Goal: Task Accomplishment & Management: Use online tool/utility

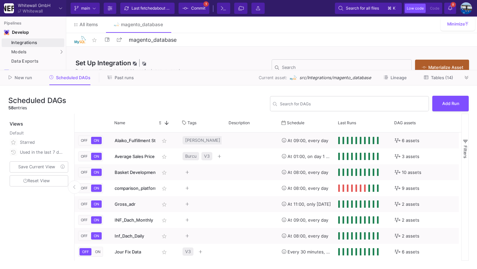
click at [467, 83] on div "New run Scheduled DAGs Past runs Current asset: src/Integrations/magento_databa…" at bounding box center [238, 77] width 477 height 15
click at [468, 77] on icon at bounding box center [467, 78] width 4 height 4
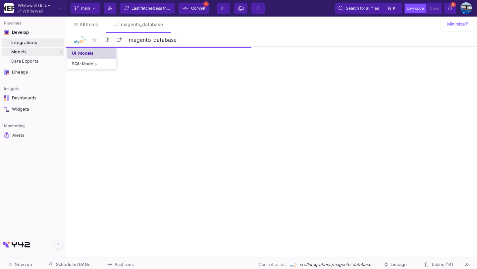
click at [76, 54] on div "UI-Models" at bounding box center [83, 53] width 22 height 5
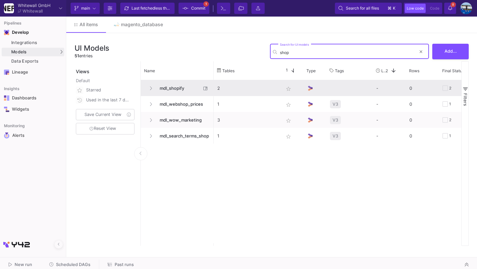
type input "shop"
click at [169, 87] on span "mdl_shopify" at bounding box center [178, 89] width 45 height 16
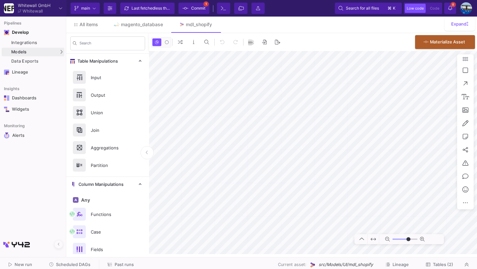
type input "7"
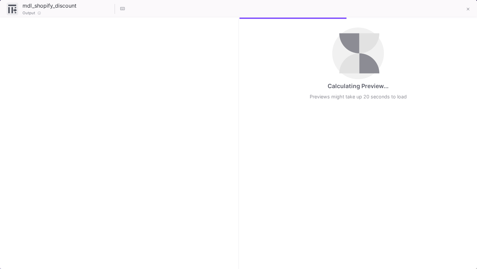
checkbox input "true"
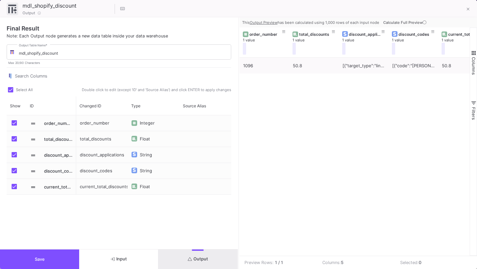
scroll to position [0, 18]
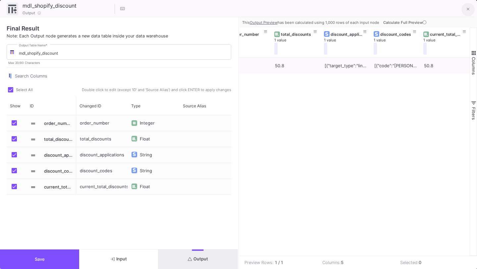
click at [467, 7] on fa-icon at bounding box center [468, 10] width 3 height 6
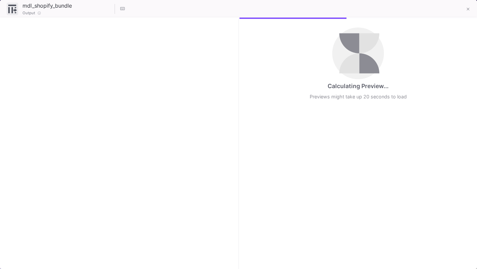
checkbox input "true"
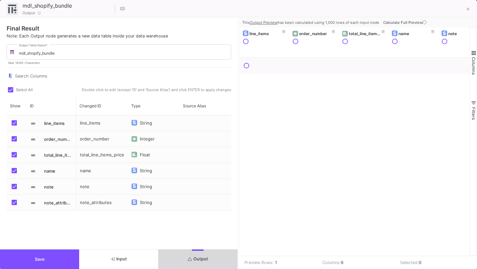
click at [192, 260] on span "Output" at bounding box center [198, 258] width 20 height 5
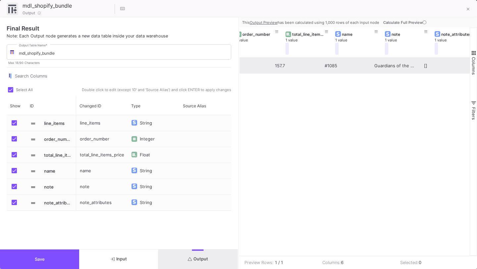
scroll to position [0, 0]
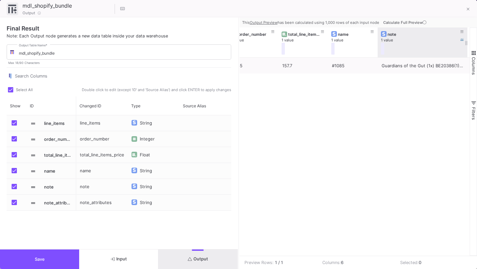
drag, startPoint x: 426, startPoint y: 45, endPoint x: 459, endPoint y: 48, distance: 33.0
click at [466, 48] on div at bounding box center [467, 42] width 3 height 30
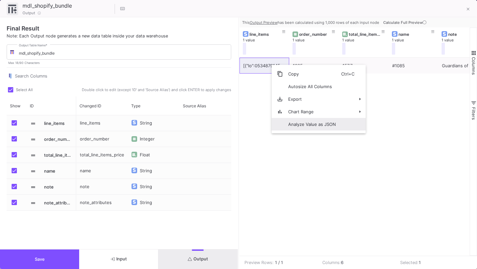
click at [291, 122] on span "Analyze Value as JSON" at bounding box center [312, 124] width 58 height 13
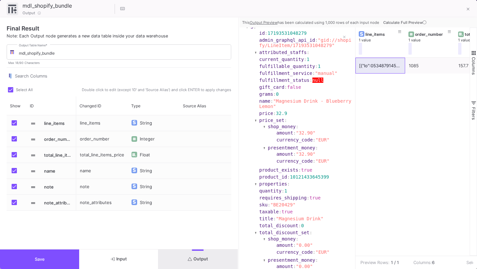
scroll to position [1207, 0]
click at [57, 257] on button "Save" at bounding box center [39, 259] width 79 height 20
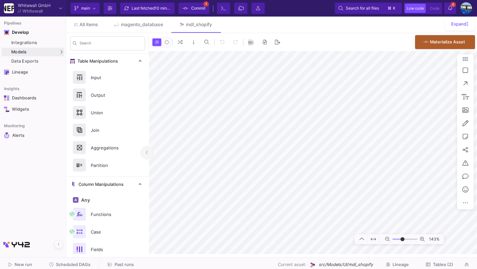
type input "-20"
